Goal: Task Accomplishment & Management: Manage account settings

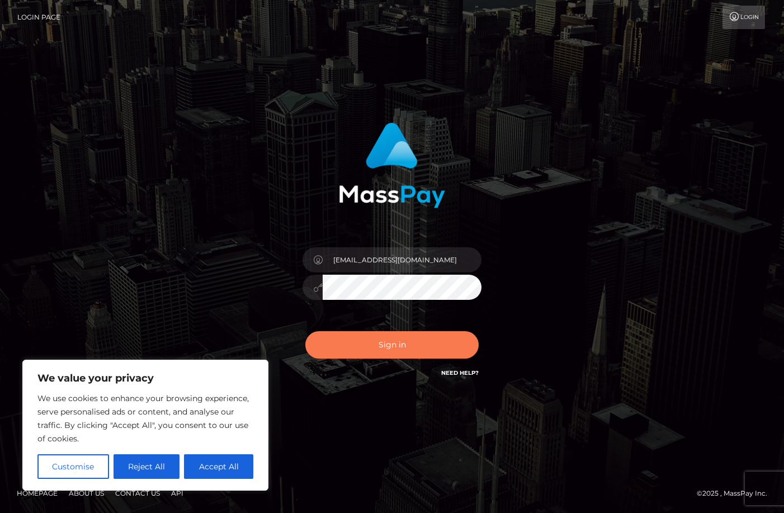
type input "[EMAIL_ADDRESS][DOMAIN_NAME]"
click at [368, 337] on button "Sign in" at bounding box center [392, 344] width 173 height 27
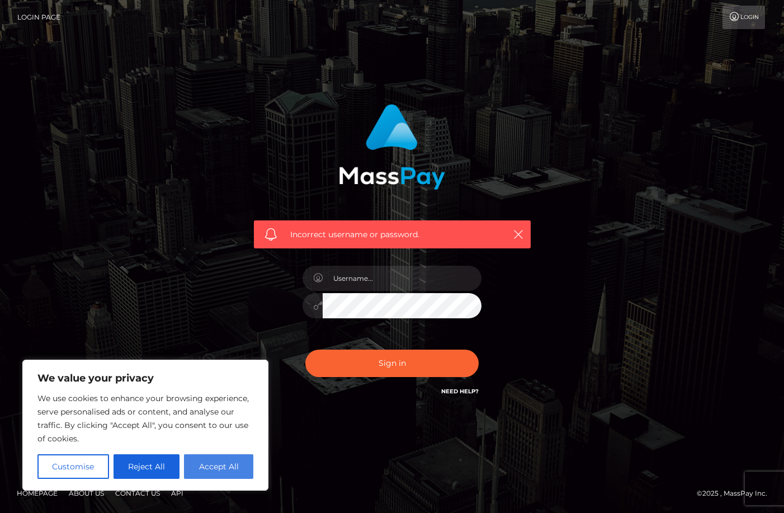
click at [225, 467] on button "Accept All" at bounding box center [218, 466] width 69 height 25
checkbox input "true"
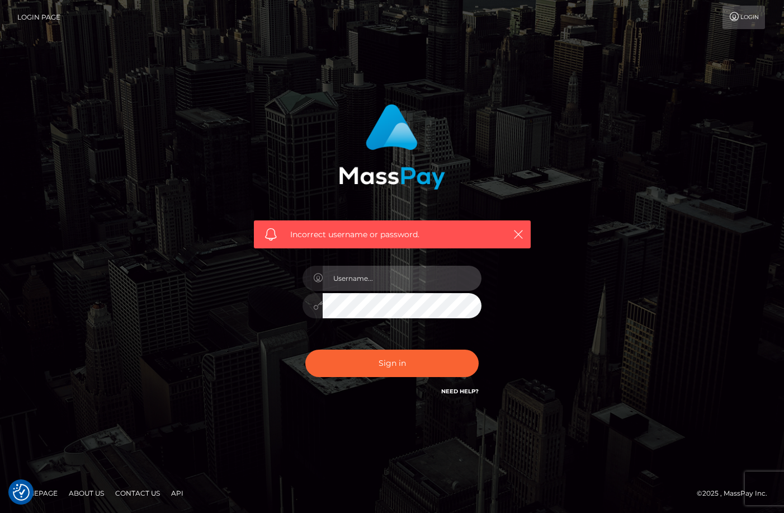
click at [397, 280] on input "text" at bounding box center [402, 278] width 159 height 25
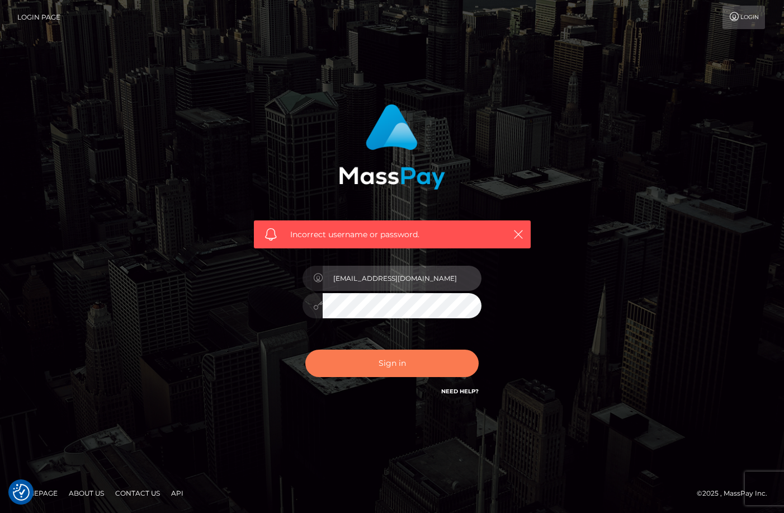
type input "[EMAIL_ADDRESS][DOMAIN_NAME]"
click at [341, 367] on button "Sign in" at bounding box center [392, 363] width 173 height 27
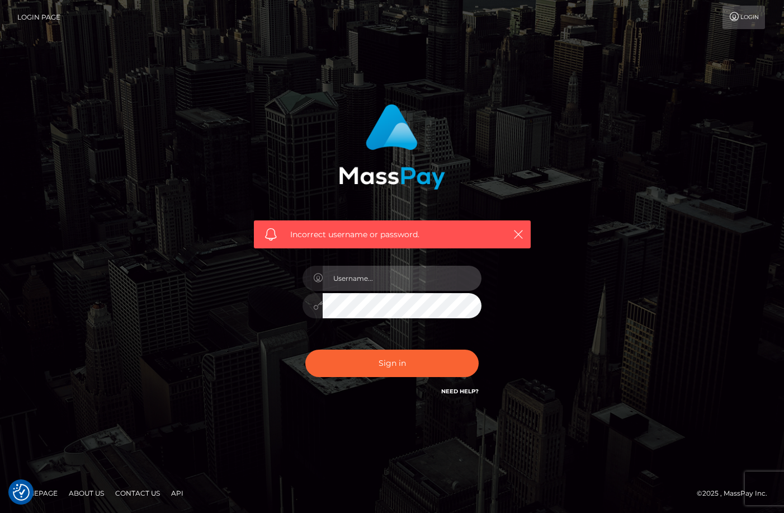
click at [354, 275] on input "text" at bounding box center [402, 278] width 159 height 25
